Goal: Task Accomplishment & Management: Use online tool/utility

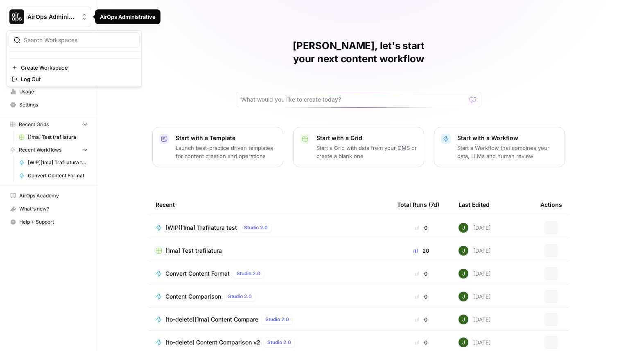
click at [66, 18] on span "AirOps Administrative" at bounding box center [52, 17] width 50 height 8
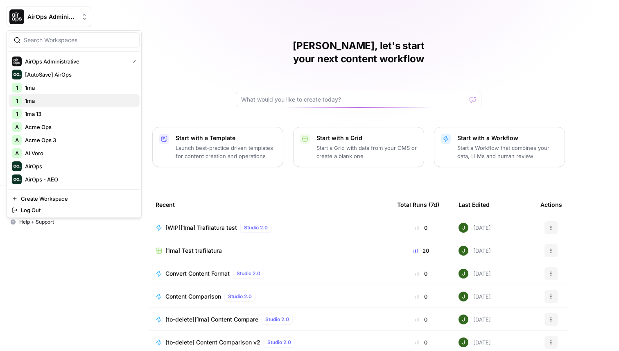
click at [50, 99] on span "1ma" at bounding box center [79, 101] width 108 height 8
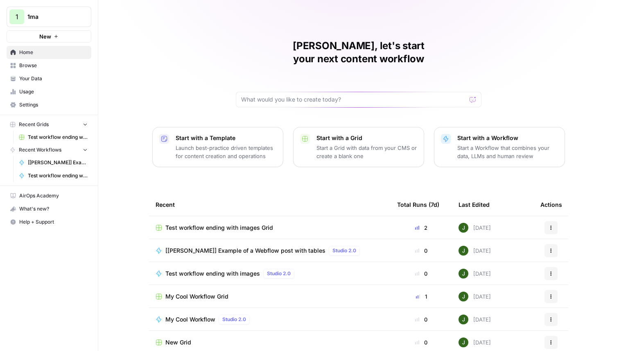
scroll to position [26, 0]
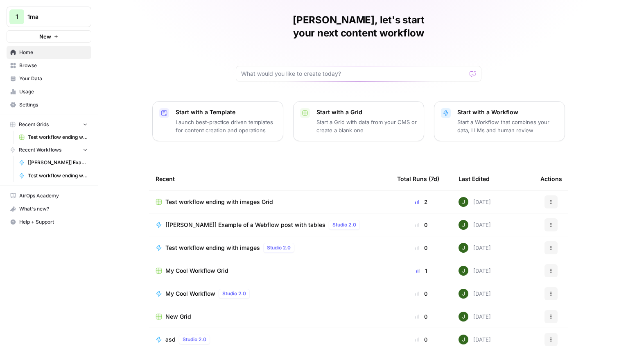
click at [197, 267] on span "My Cool Workflow Grid" at bounding box center [196, 271] width 63 height 8
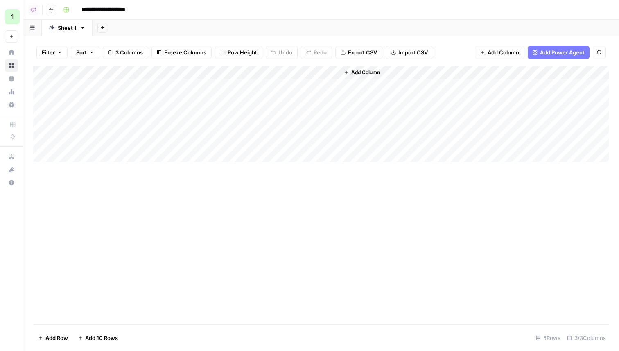
click at [357, 72] on span "Add Column" at bounding box center [365, 72] width 29 height 7
click at [369, 73] on span "Add Column" at bounding box center [365, 72] width 29 height 7
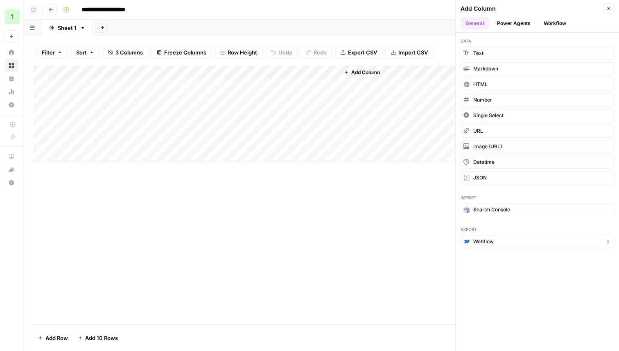
click at [478, 244] on span "Webflow" at bounding box center [483, 241] width 20 height 7
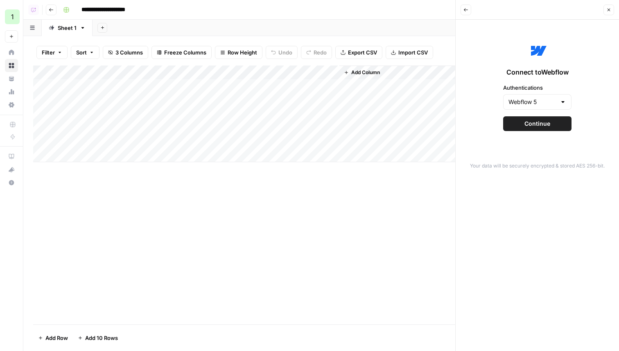
click at [525, 127] on span "Continue" at bounding box center [538, 124] width 26 height 8
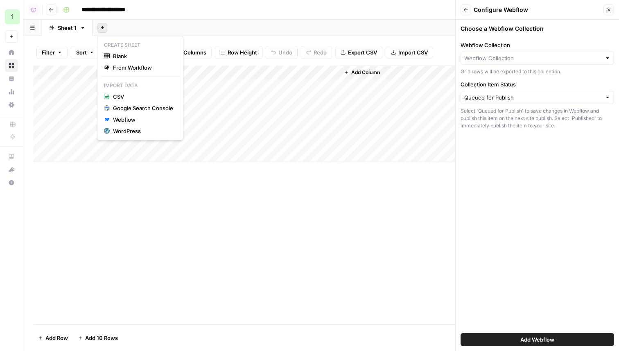
click at [105, 27] on button "Add Sheet" at bounding box center [102, 28] width 10 height 10
click at [127, 117] on div "Webflow" at bounding box center [143, 119] width 60 height 8
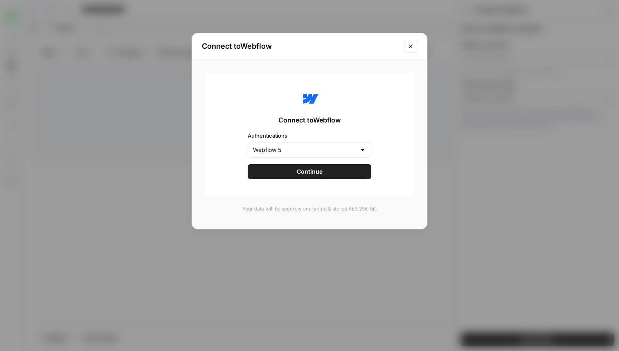
click at [285, 177] on button "Continue" at bounding box center [310, 171] width 124 height 15
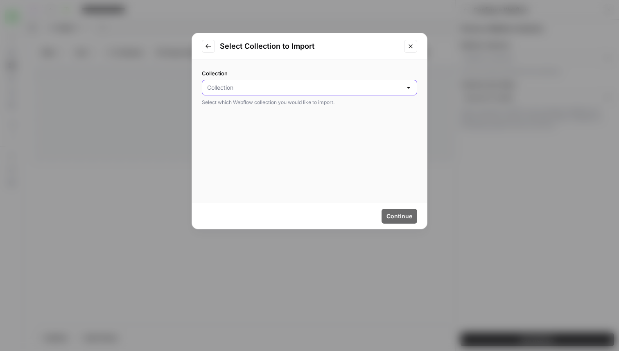
click at [229, 84] on input "Collection" at bounding box center [304, 88] width 195 height 8
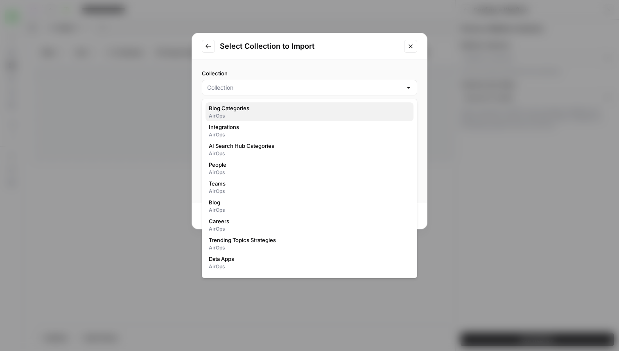
click at [233, 105] on span "Blog Categories" at bounding box center [308, 108] width 198 height 8
type input "Blog Categories"
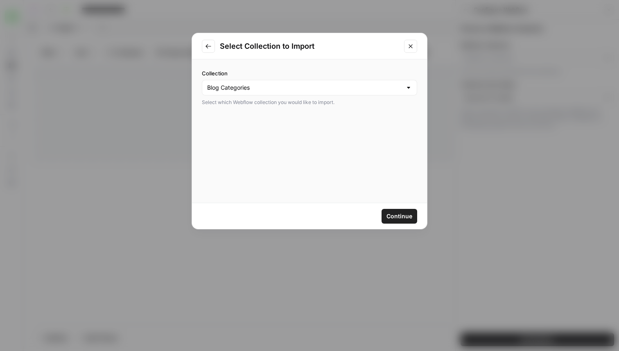
click at [401, 216] on span "Continue" at bounding box center [400, 216] width 26 height 8
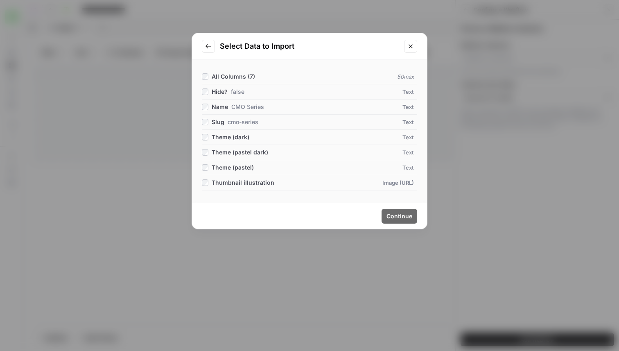
click at [236, 73] on span "All Columns ( 7 )" at bounding box center [233, 76] width 43 height 7
click at [393, 217] on span "Continue" at bounding box center [400, 216] width 26 height 8
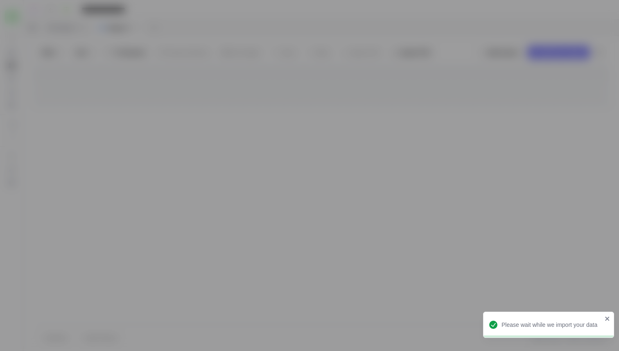
type input "Webflow 5"
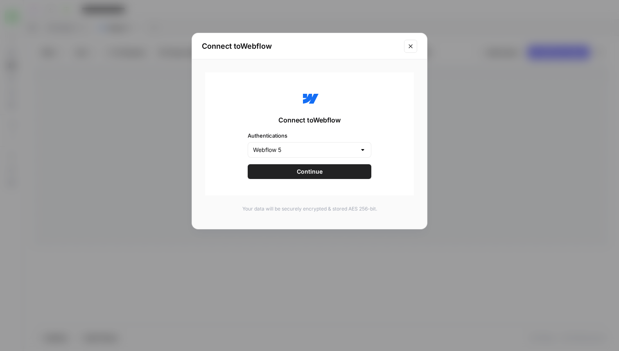
click at [413, 45] on icon "Close modal" at bounding box center [411, 46] width 7 height 7
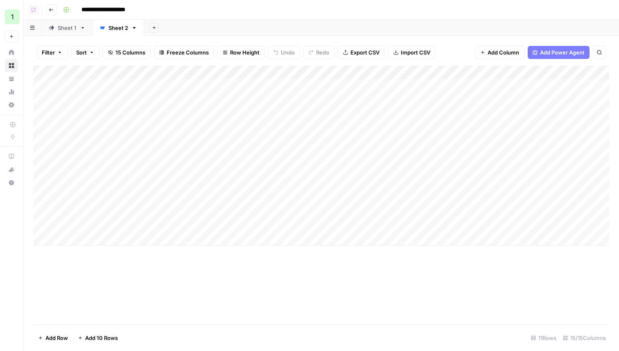
click at [94, 72] on div "Add Column" at bounding box center [321, 156] width 576 height 180
click at [104, 130] on span "Schedule" at bounding box center [114, 130] width 72 height 8
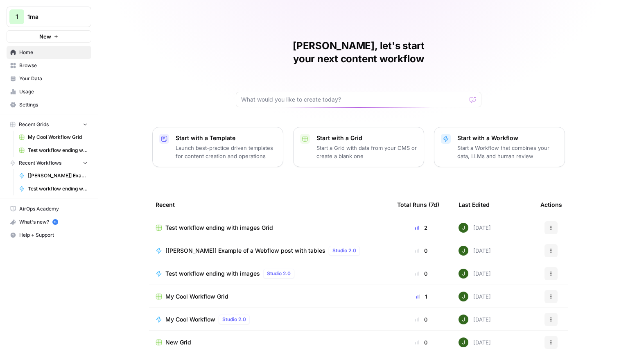
click at [58, 16] on span "1ma" at bounding box center [52, 17] width 50 height 8
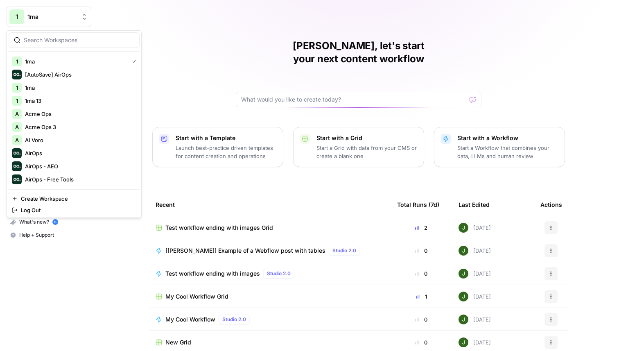
click at [172, 75] on div "Juan Manuel, let's start your next content workflow Start with a Template Launc…" at bounding box center [358, 195] width 521 height 390
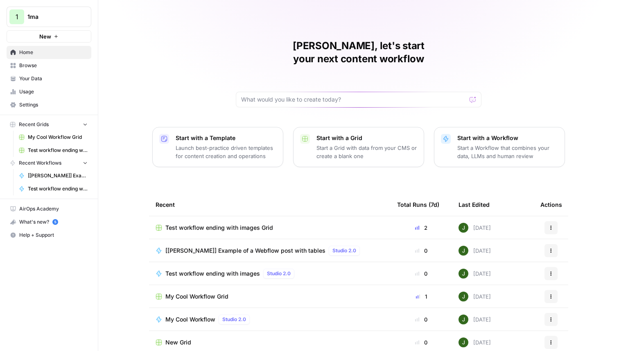
scroll to position [26, 0]
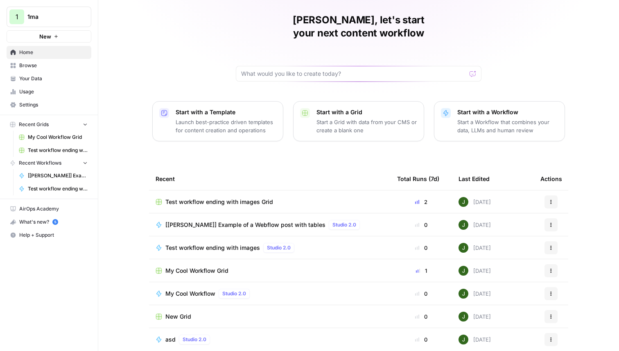
click at [63, 68] on span "Browse" at bounding box center [53, 65] width 68 height 7
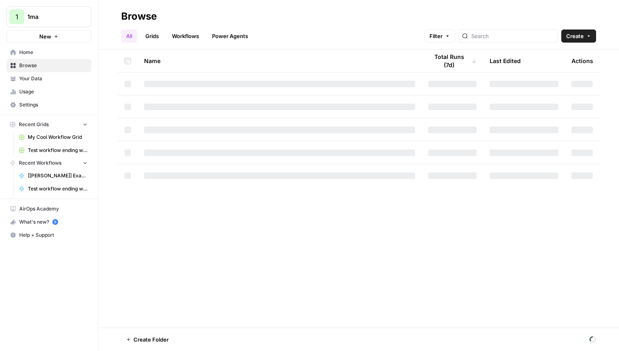
click at [149, 32] on link "Grids" at bounding box center [151, 35] width 23 height 13
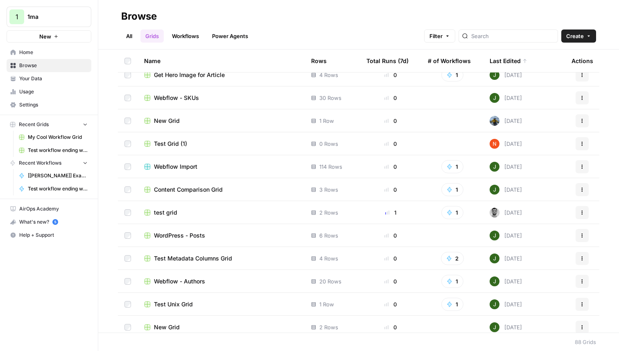
scroll to position [925, 0]
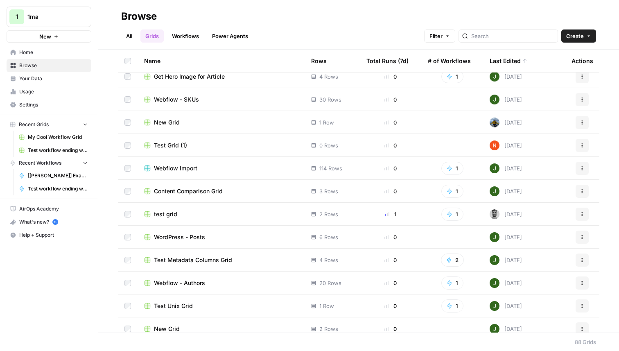
click at [175, 168] on span "Webflow Import" at bounding box center [175, 168] width 43 height 8
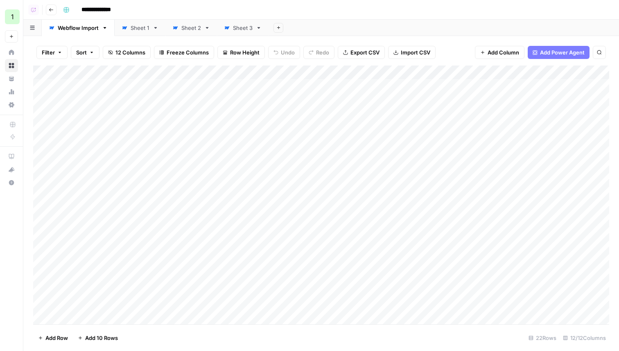
click at [137, 72] on div "Add Column" at bounding box center [321, 195] width 576 height 259
click at [99, 128] on span "Schedule" at bounding box center [114, 130] width 72 height 8
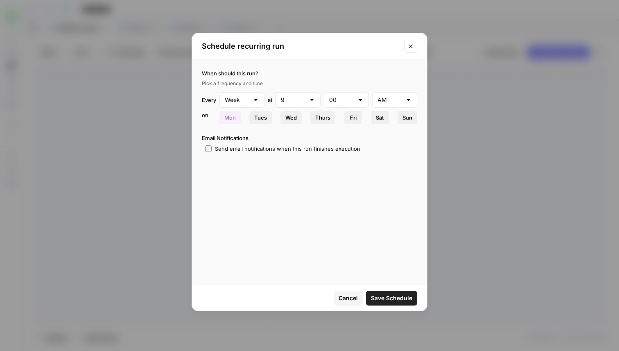
click at [258, 118] on span "Tues" at bounding box center [260, 117] width 13 height 8
click at [231, 116] on span "Mon" at bounding box center [229, 117] width 11 height 8
